Goal: Navigation & Orientation: Find specific page/section

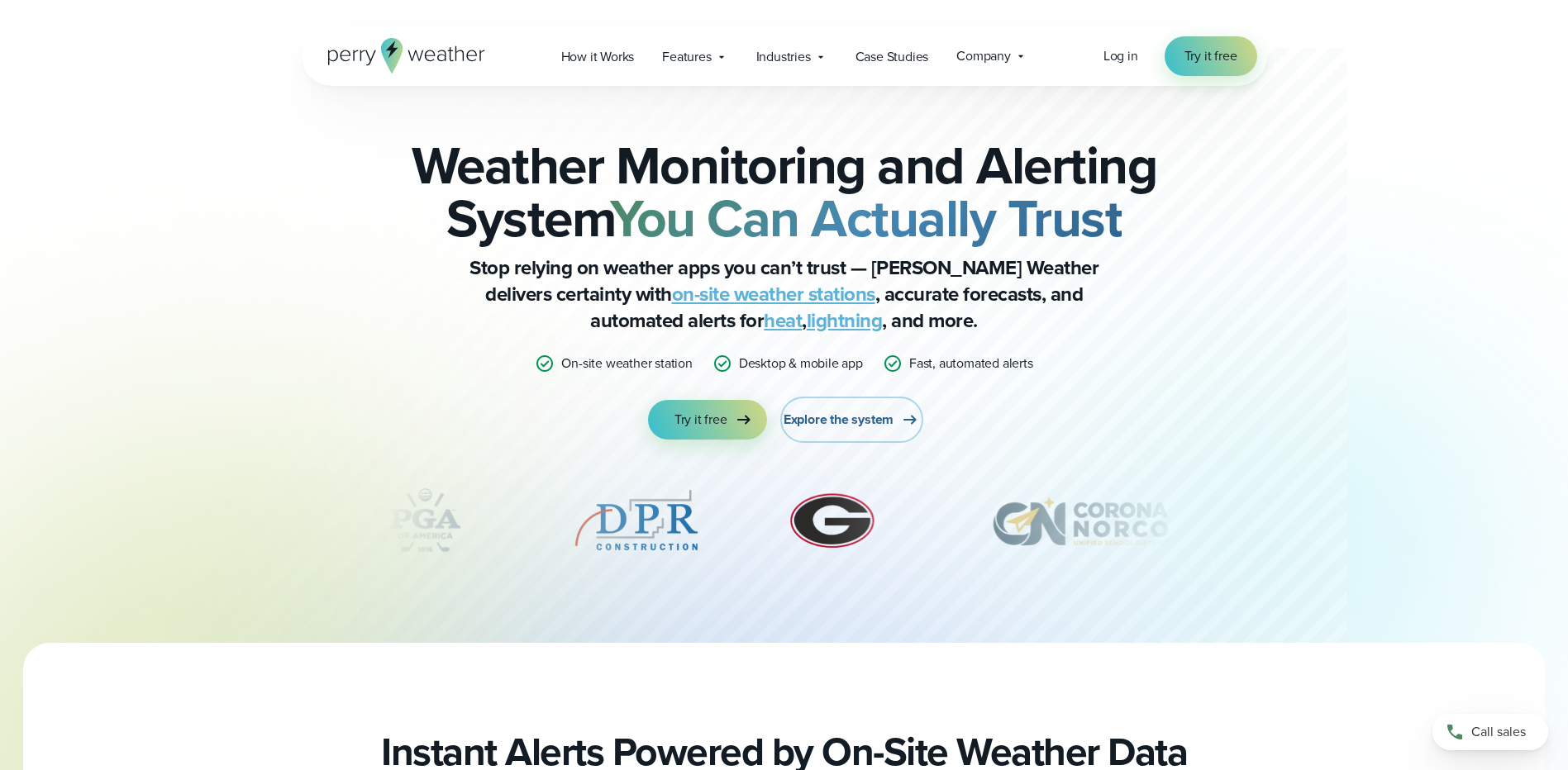
click at [841, 419] on span "Explore the system" at bounding box center [838, 419] width 110 height 20
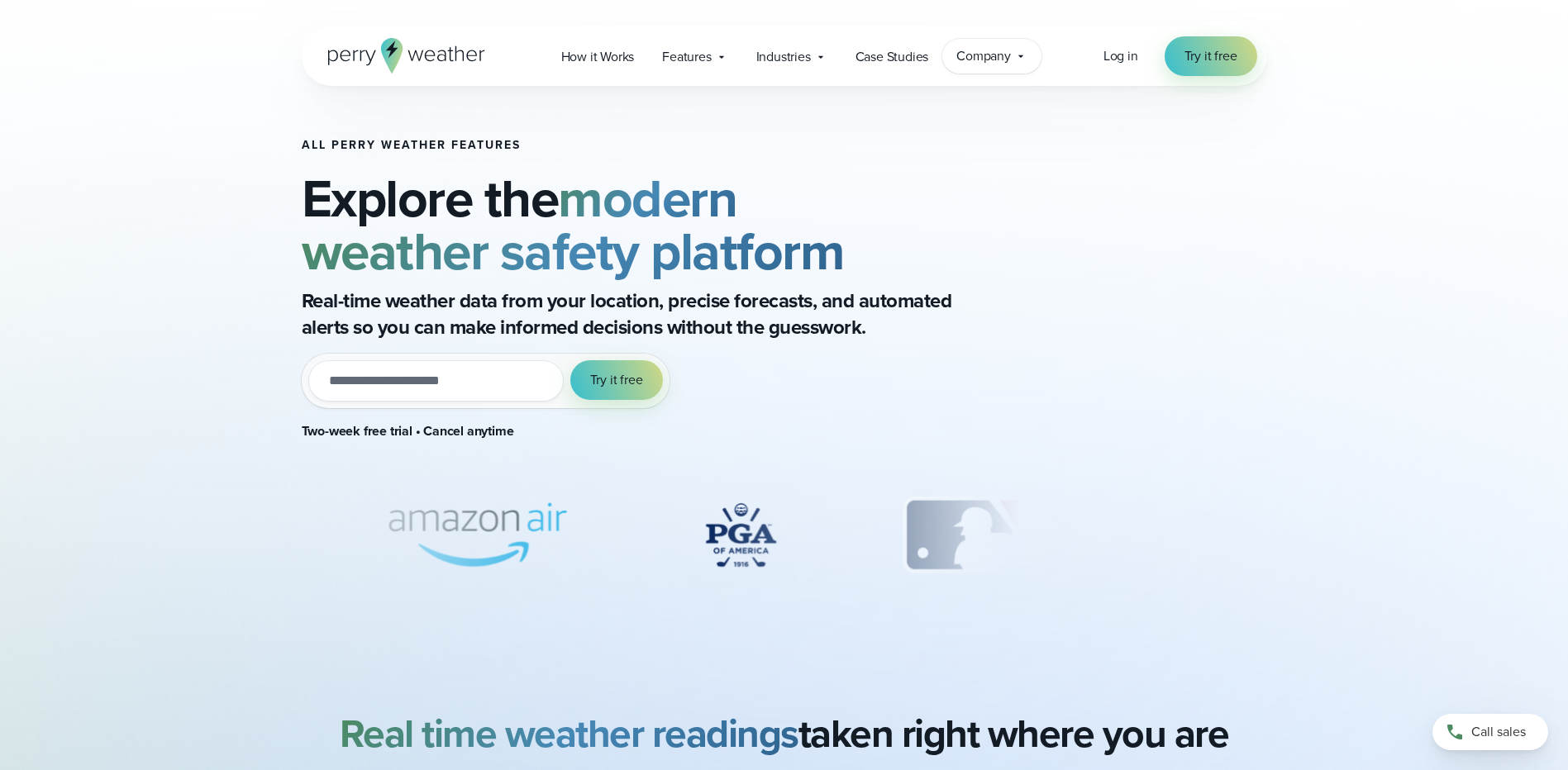
click at [1020, 55] on icon at bounding box center [1021, 56] width 5 height 3
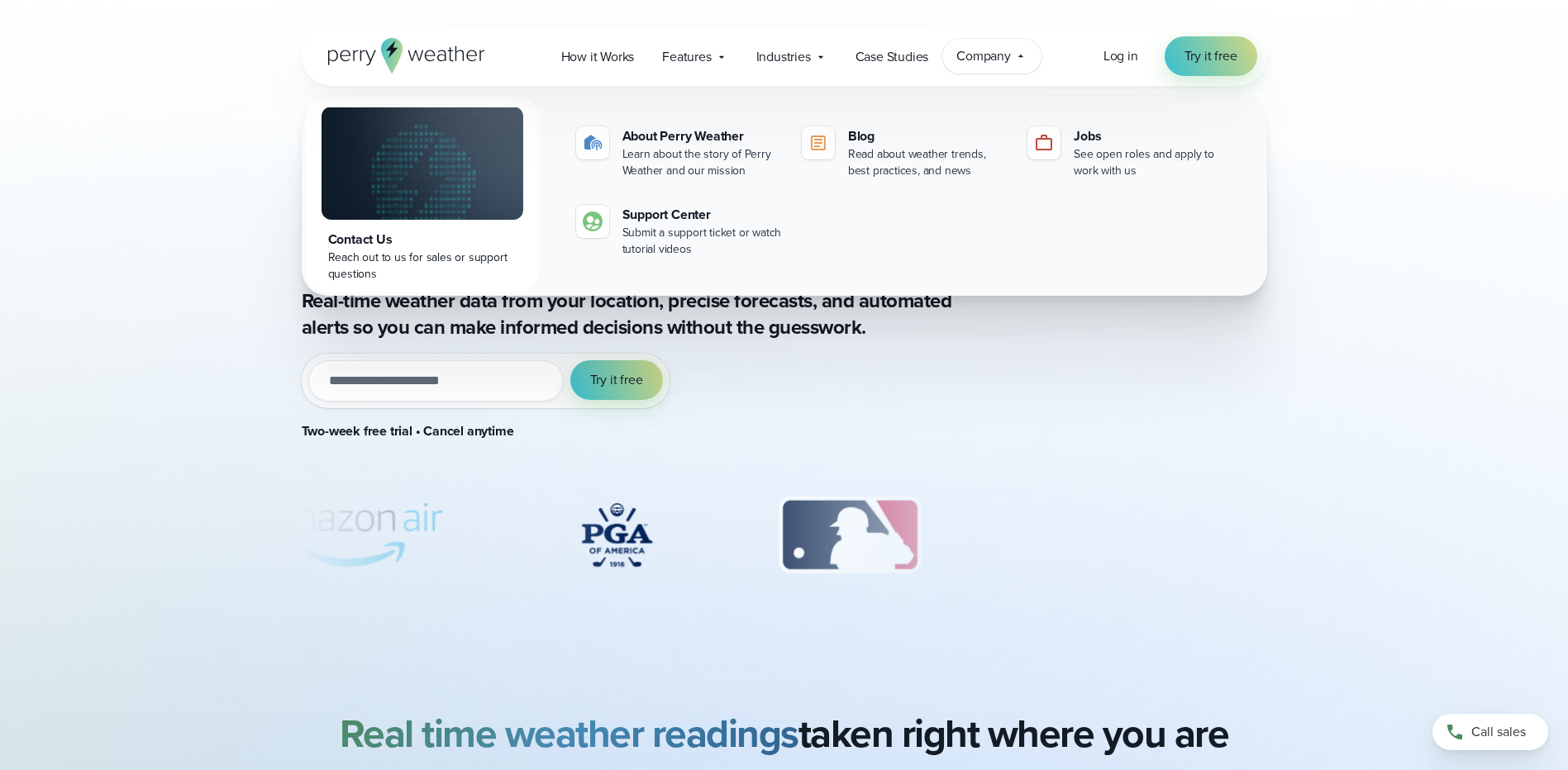
click at [1020, 55] on icon at bounding box center [1021, 56] width 14 height 14
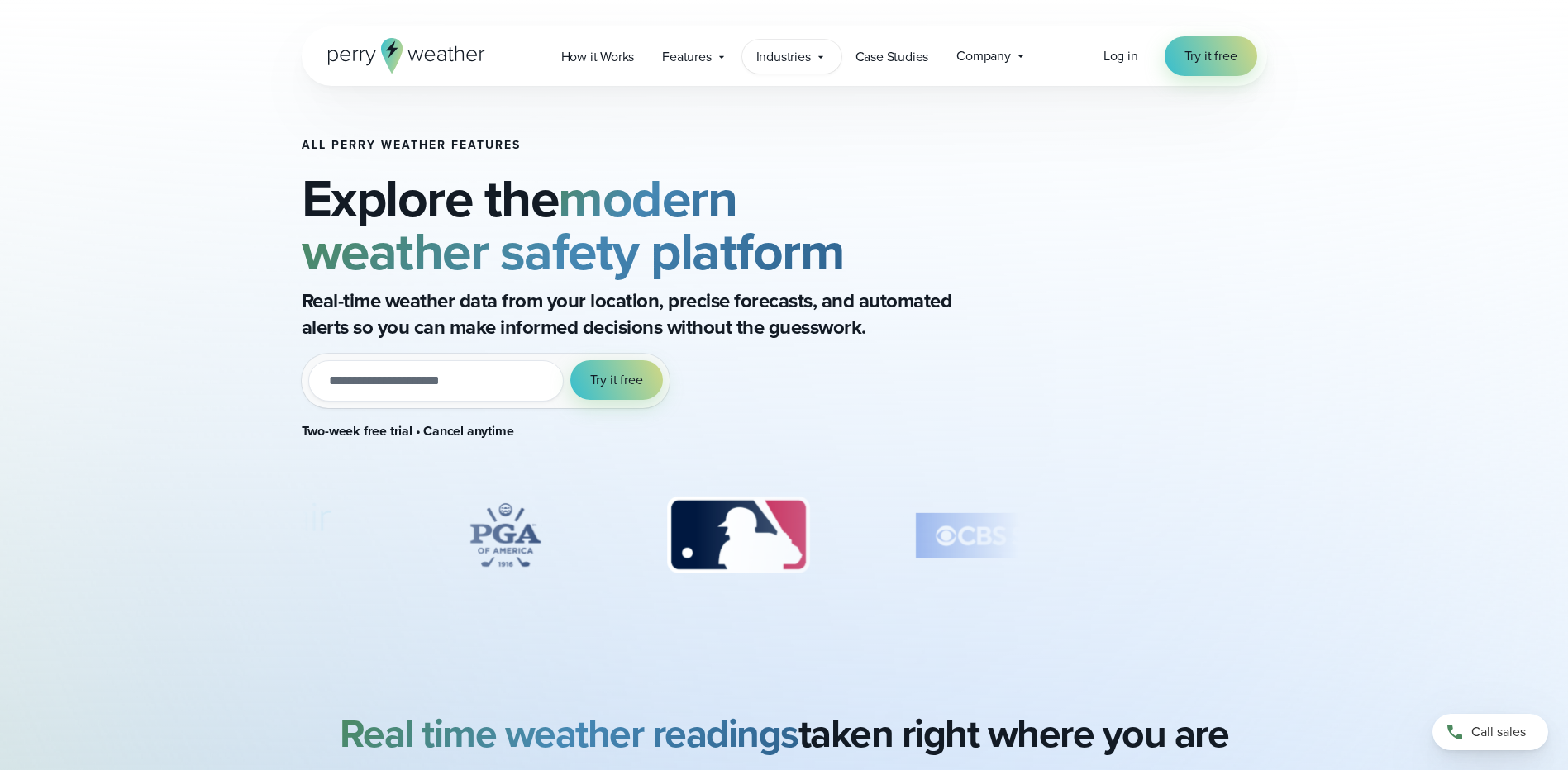
click at [820, 55] on icon at bounding box center [820, 57] width 14 height 14
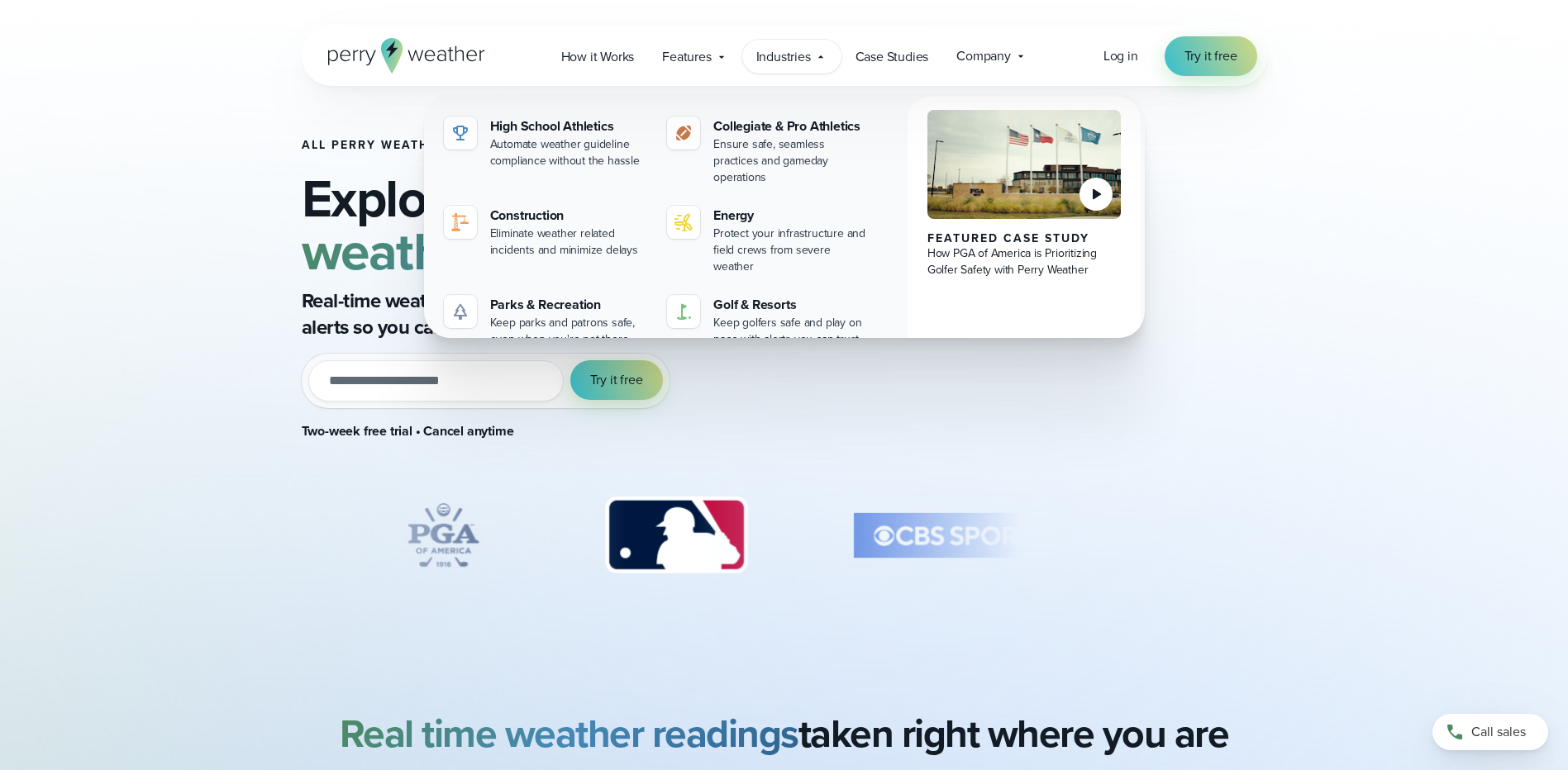
click at [820, 55] on icon at bounding box center [820, 57] width 14 height 14
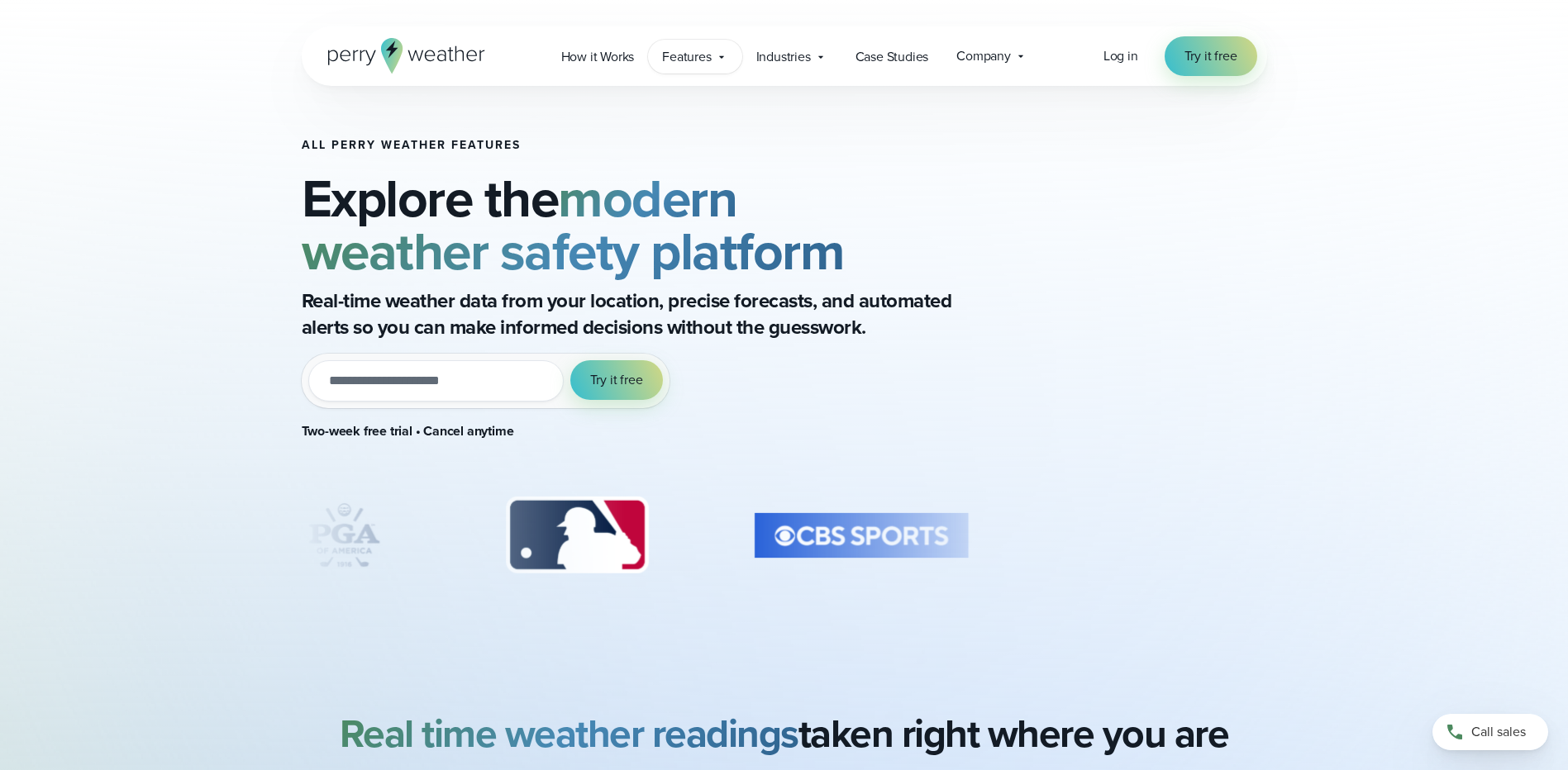
click at [721, 58] on icon at bounding box center [721, 56] width 5 height 3
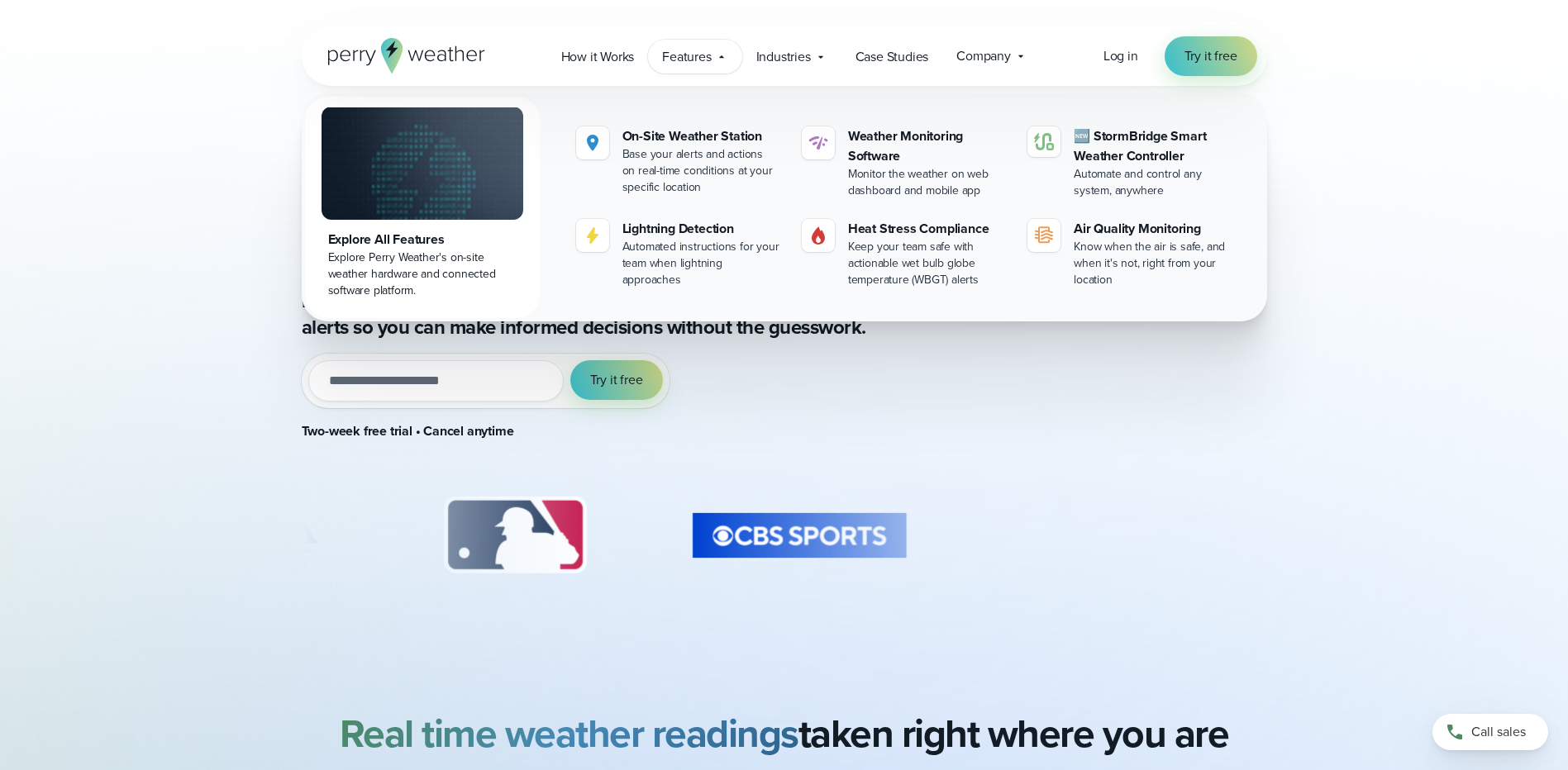
click at [721, 58] on icon at bounding box center [721, 56] width 5 height 3
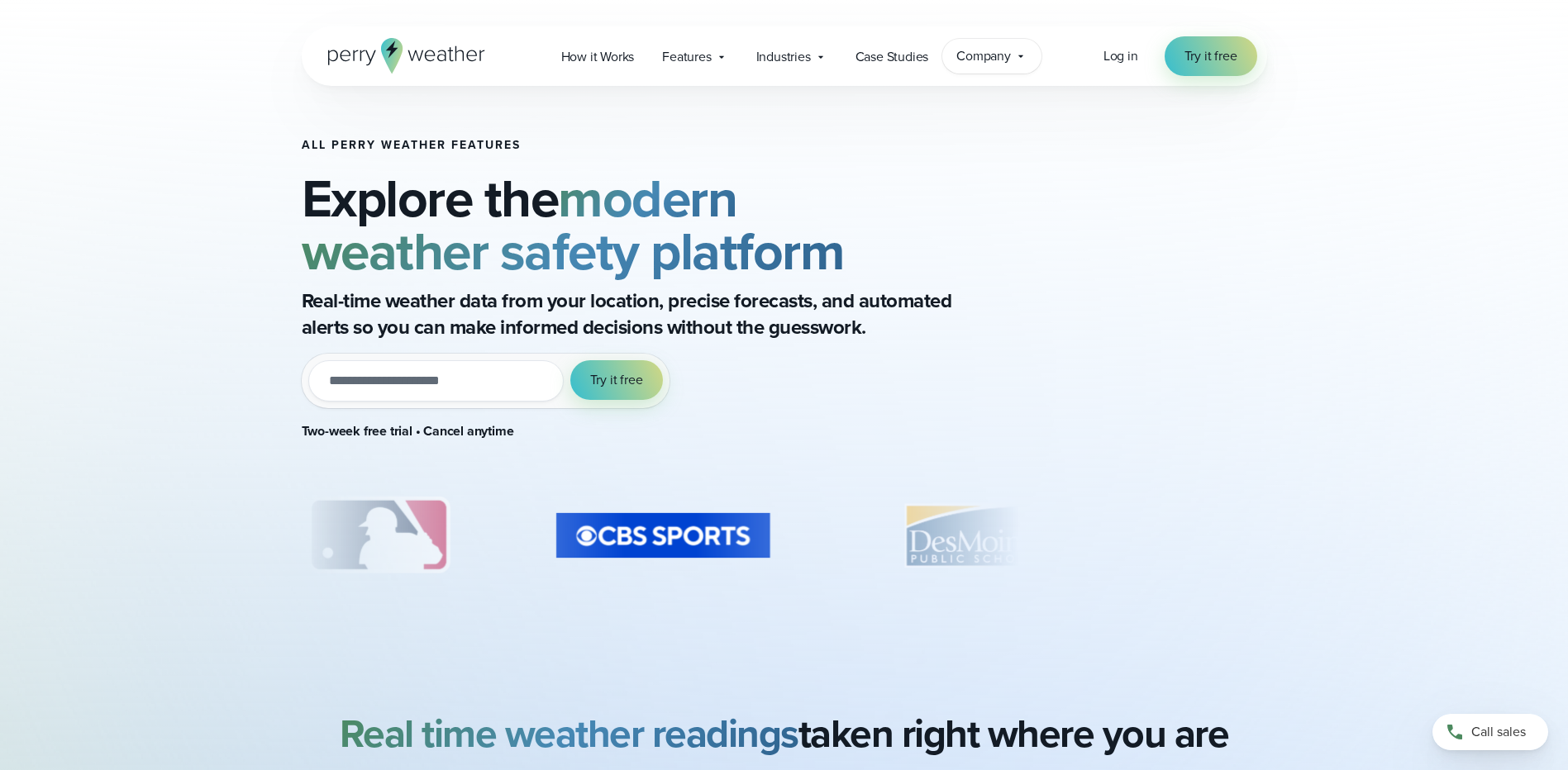
click at [1022, 57] on icon at bounding box center [1021, 56] width 5 height 3
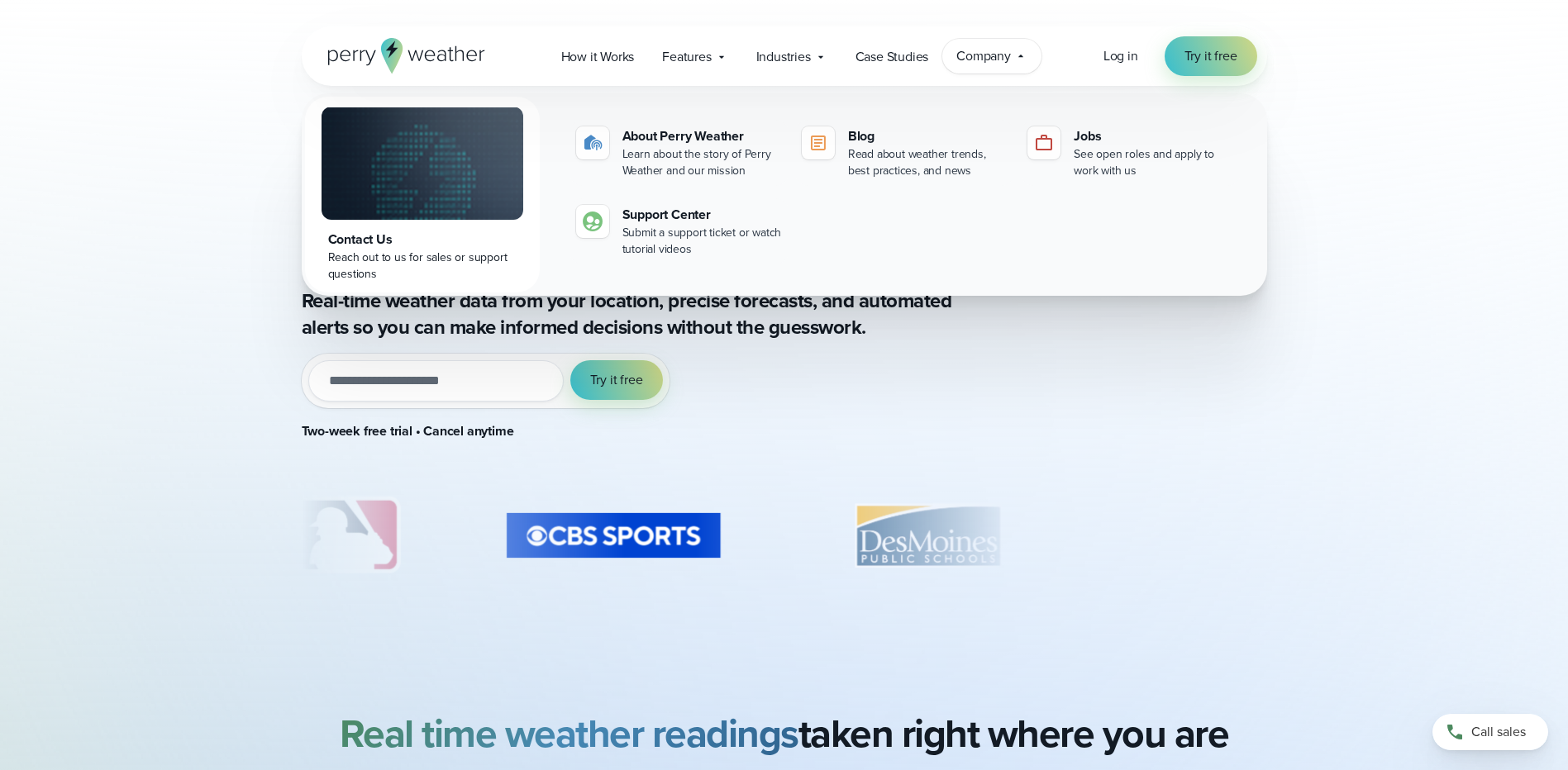
click at [1022, 56] on icon at bounding box center [1021, 55] width 5 height 3
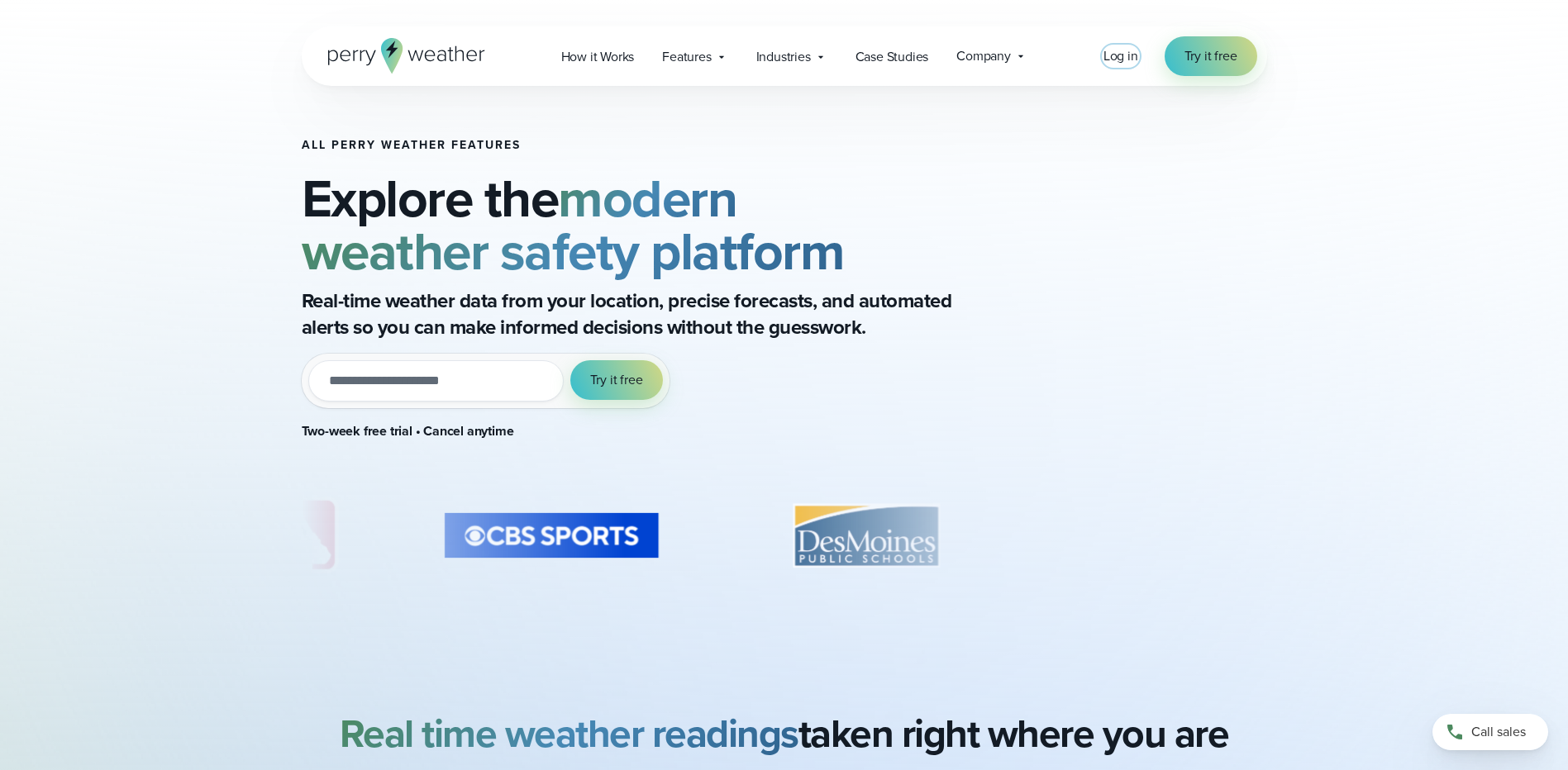
click at [1123, 52] on span "Log in" at bounding box center [1120, 56] width 35 height 19
